Goal: Task Accomplishment & Management: Manage account settings

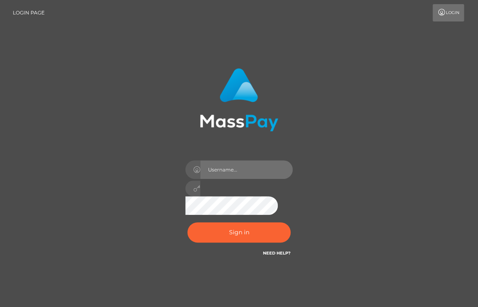
click at [264, 167] on input "text" at bounding box center [246, 169] width 93 height 19
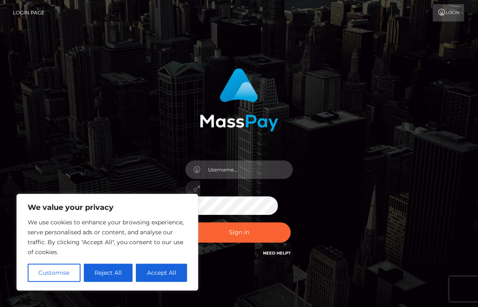
type input "[EMAIL_ADDRESS][DOMAIN_NAME]"
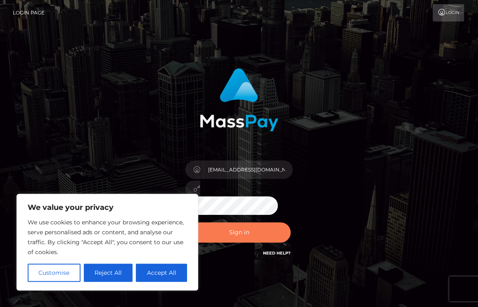
click at [269, 234] on button "Sign in" at bounding box center [239, 232] width 103 height 20
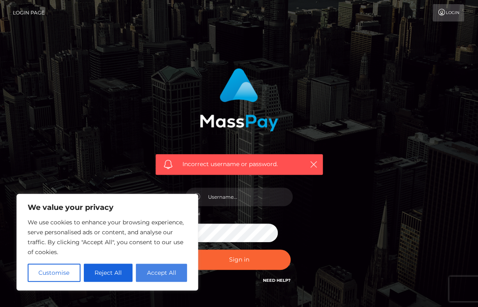
click at [162, 276] on button "Accept All" at bounding box center [161, 273] width 51 height 18
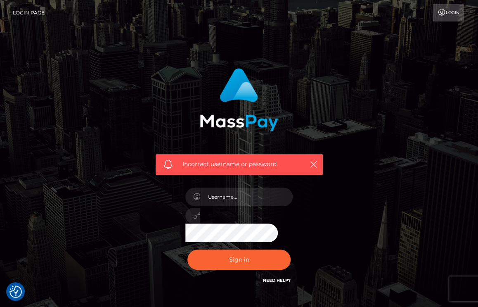
checkbox input "true"
click at [442, 13] on icon at bounding box center [441, 12] width 9 height 7
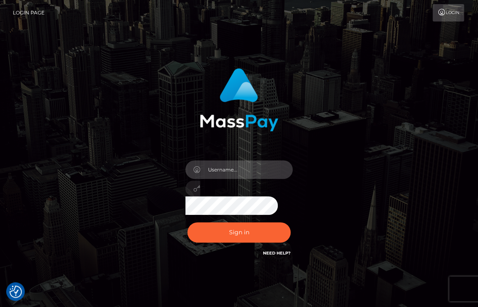
click at [219, 171] on input "text" at bounding box center [246, 169] width 93 height 19
type input "[EMAIL_ADDRESS][DOMAIN_NAME]"
click at [188, 222] on button "Sign in" at bounding box center [239, 232] width 103 height 20
click at [97, 149] on div "Sign in" at bounding box center [239, 167] width 397 height 210
click at [447, 16] on link "Login" at bounding box center [448, 12] width 31 height 17
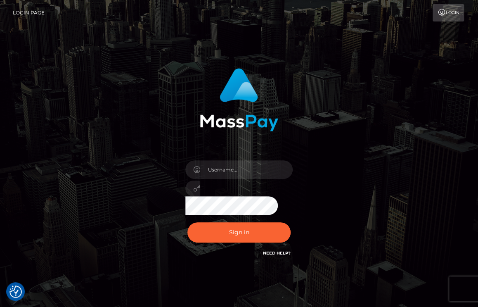
checkbox input "true"
click at [29, 13] on link "Login Page" at bounding box center [29, 12] width 32 height 17
